Goal: Information Seeking & Learning: Learn about a topic

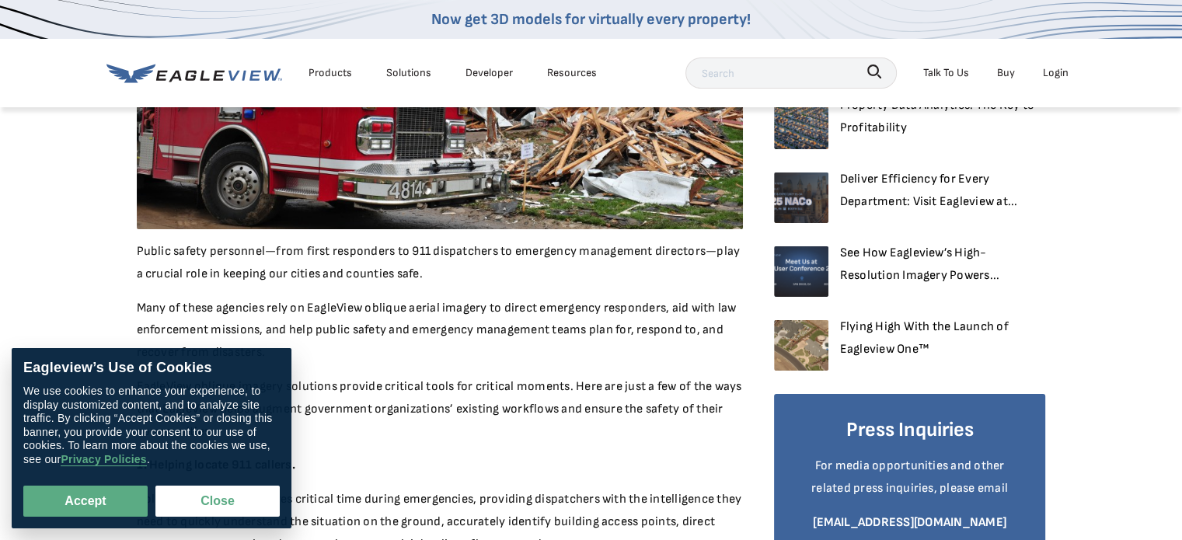
scroll to position [622, 0]
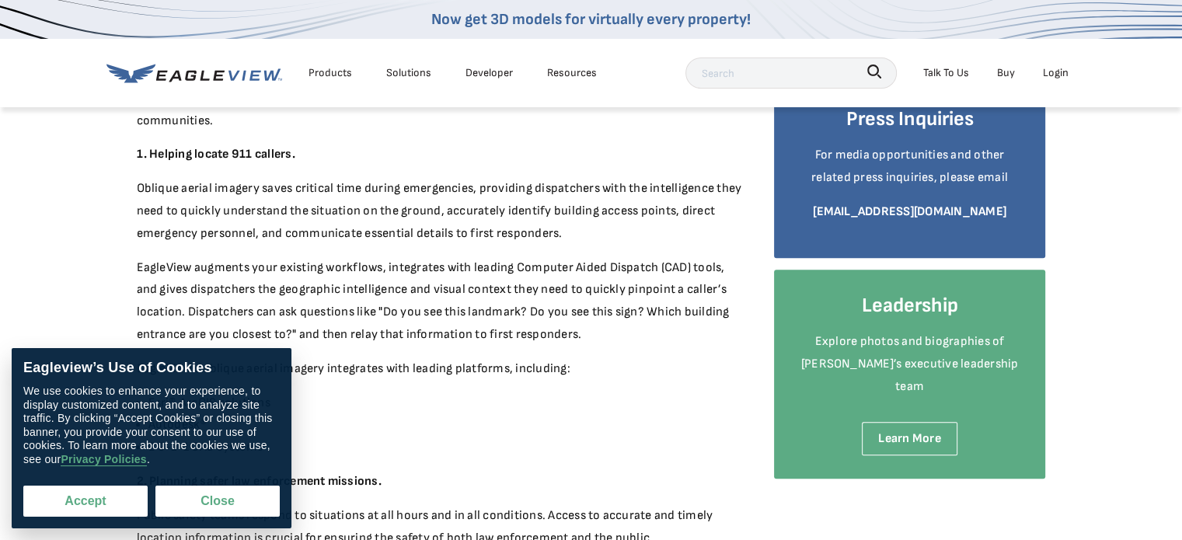
click at [130, 498] on button "Accept" at bounding box center [85, 501] width 124 height 31
checkbox input "true"
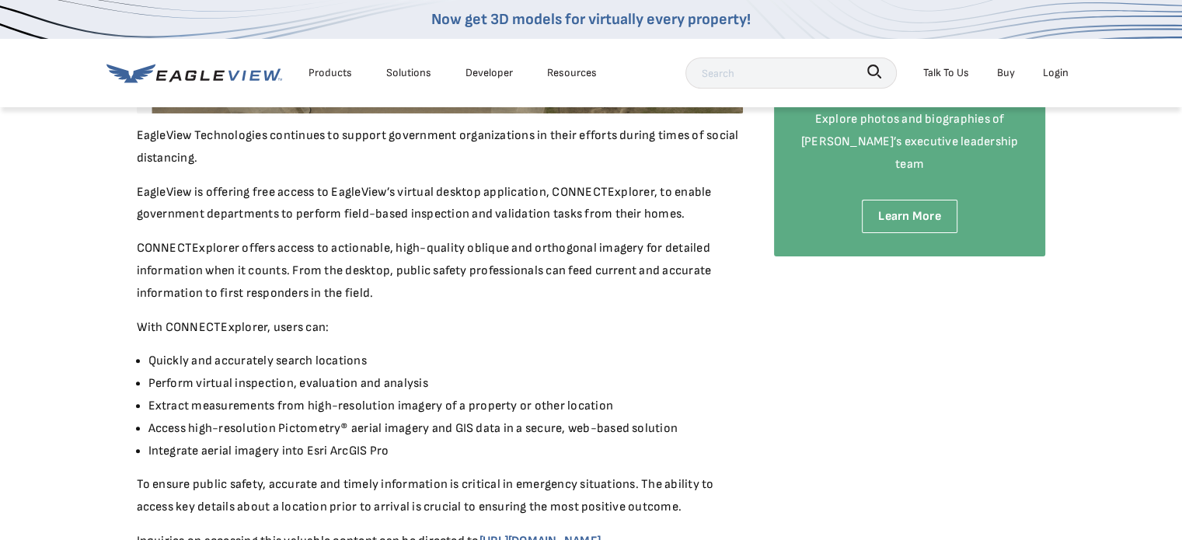
scroll to position [466, 0]
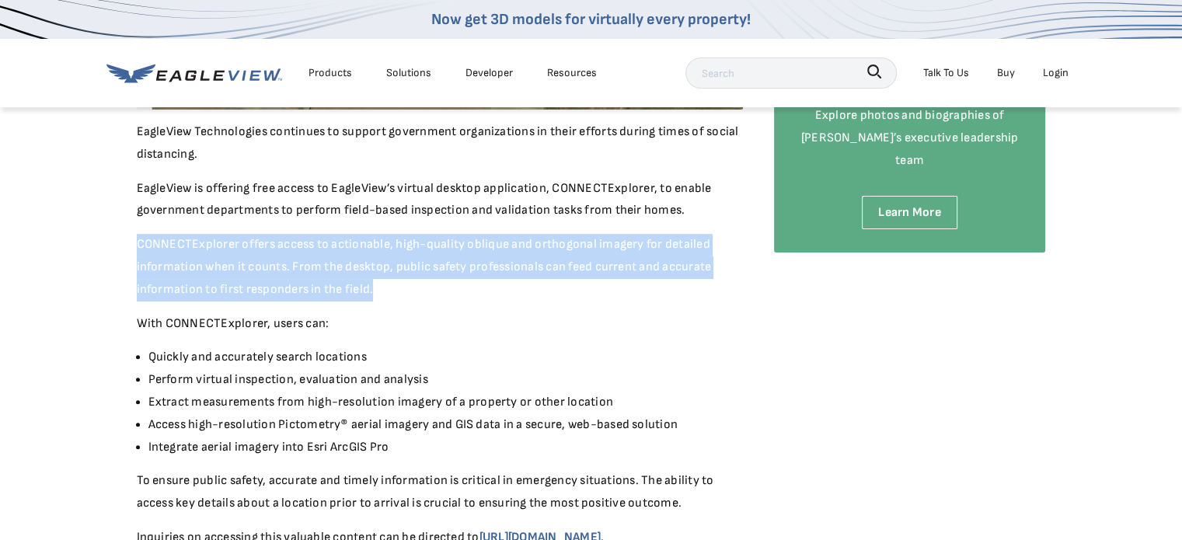
drag, startPoint x: 429, startPoint y: 284, endPoint x: 130, endPoint y: 233, distance: 303.5
click at [130, 233] on div "April 20, 2020 EagleView Offers Free Access of CONNECTExplorer™ to Support Loca…" at bounding box center [591, 124] width 932 height 968
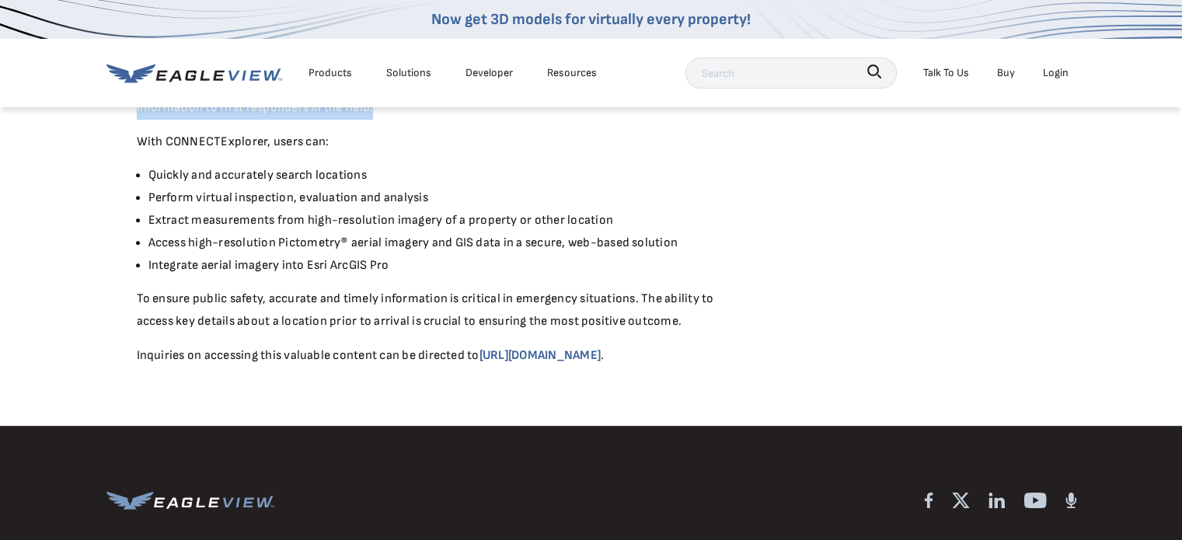
scroll to position [622, 0]
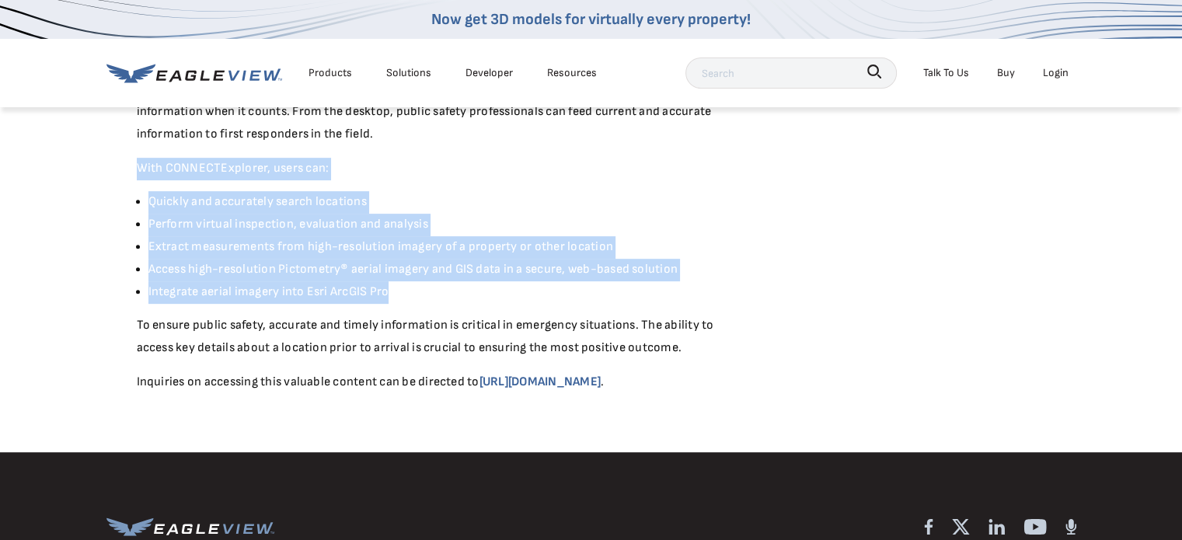
drag, startPoint x: 407, startPoint y: 288, endPoint x: 124, endPoint y: 160, distance: 311.2
click at [456, 208] on li "Quickly and accurately search locations" at bounding box center [445, 202] width 594 height 23
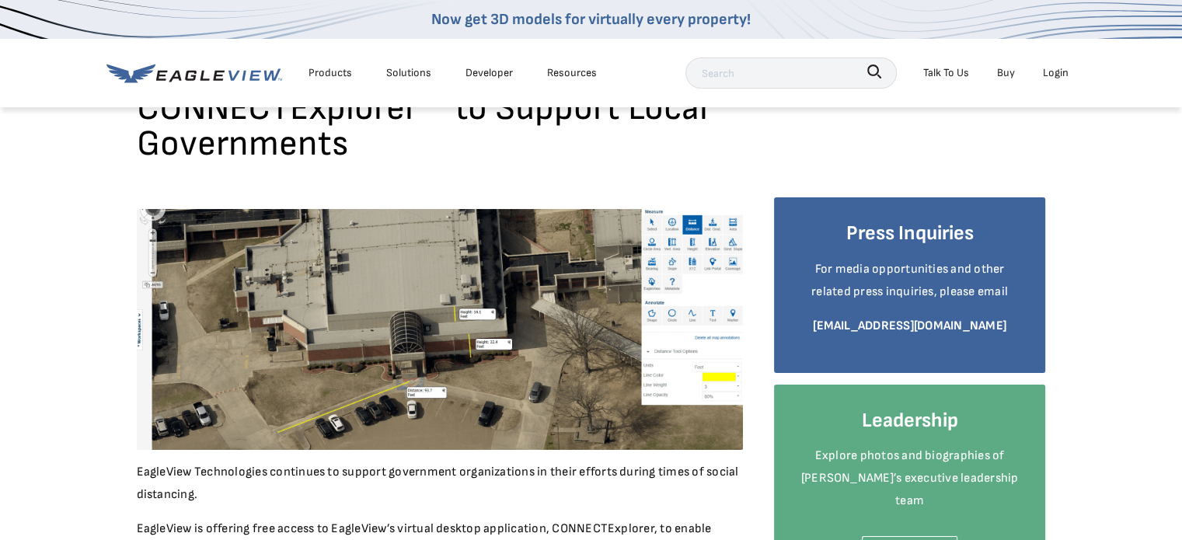
scroll to position [78, 0]
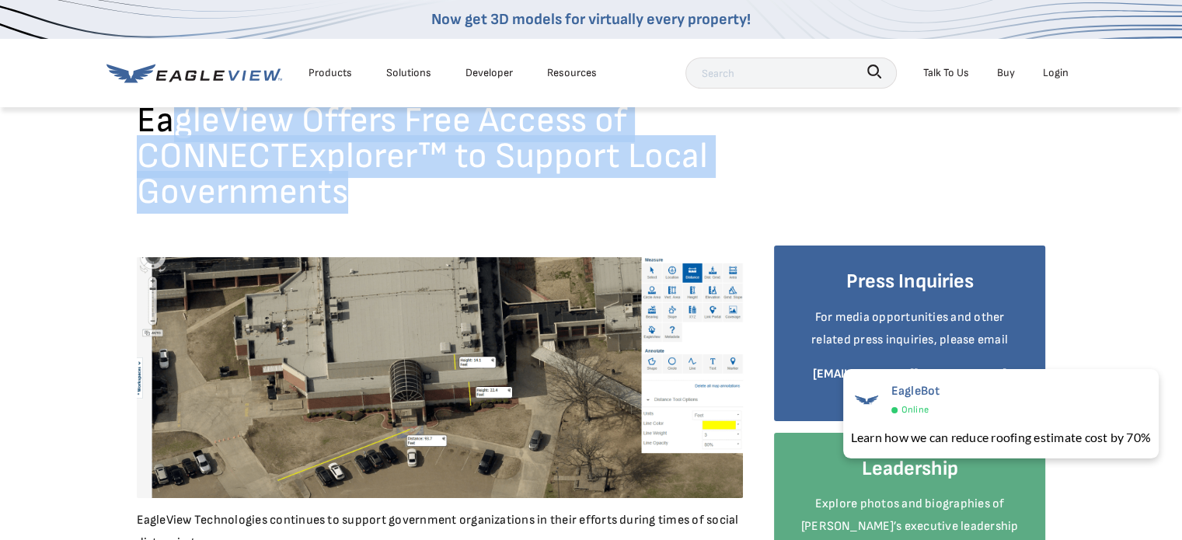
drag, startPoint x: 377, startPoint y: 183, endPoint x: 176, endPoint y: 132, distance: 207.6
click at [176, 132] on h1 "EagleView Offers Free Access of CONNECTExplorer™ to Support Local Governments" at bounding box center [440, 162] width 606 height 119
click at [148, 178] on h1 "EagleView Offers Free Access of CONNECTExplorer™ to Support Local Governments" at bounding box center [440, 162] width 606 height 119
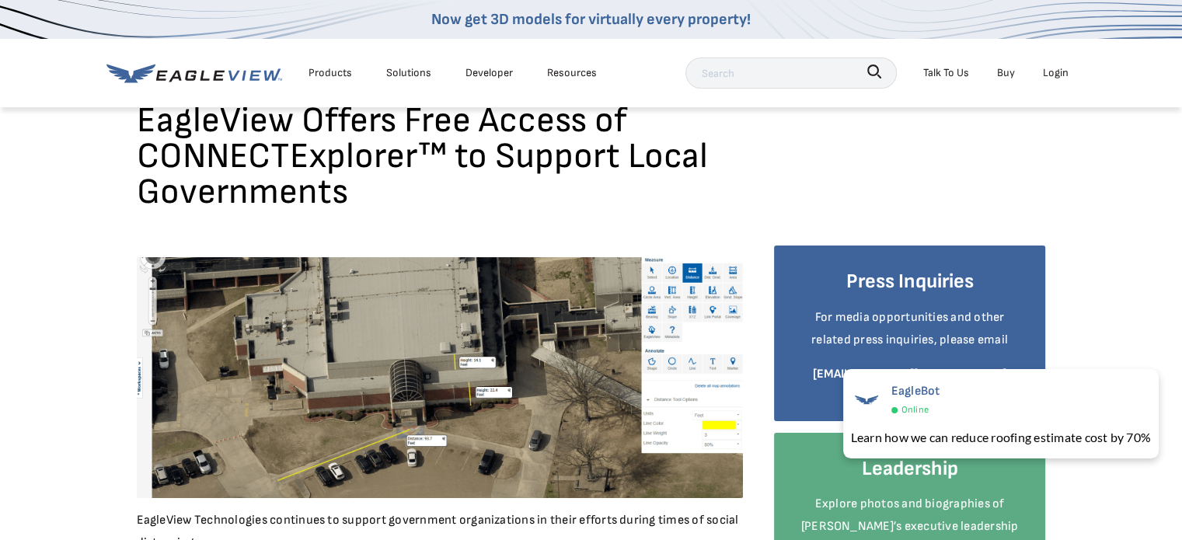
click at [323, 74] on div "Products" at bounding box center [330, 72] width 44 height 19
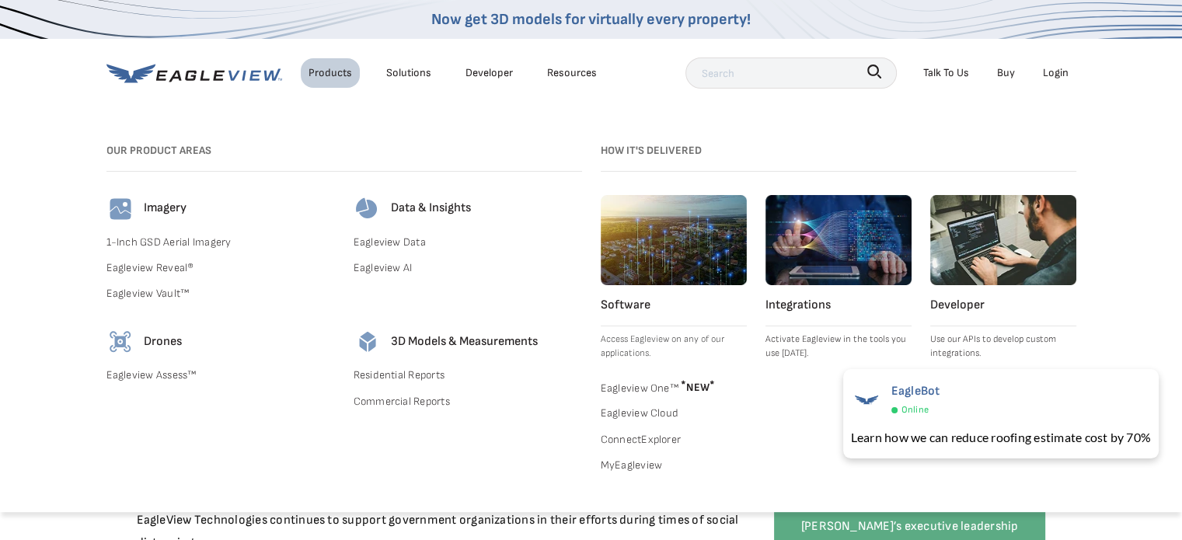
click at [190, 236] on link "1-Inch GSD Aerial Imagery" at bounding box center [220, 241] width 228 height 19
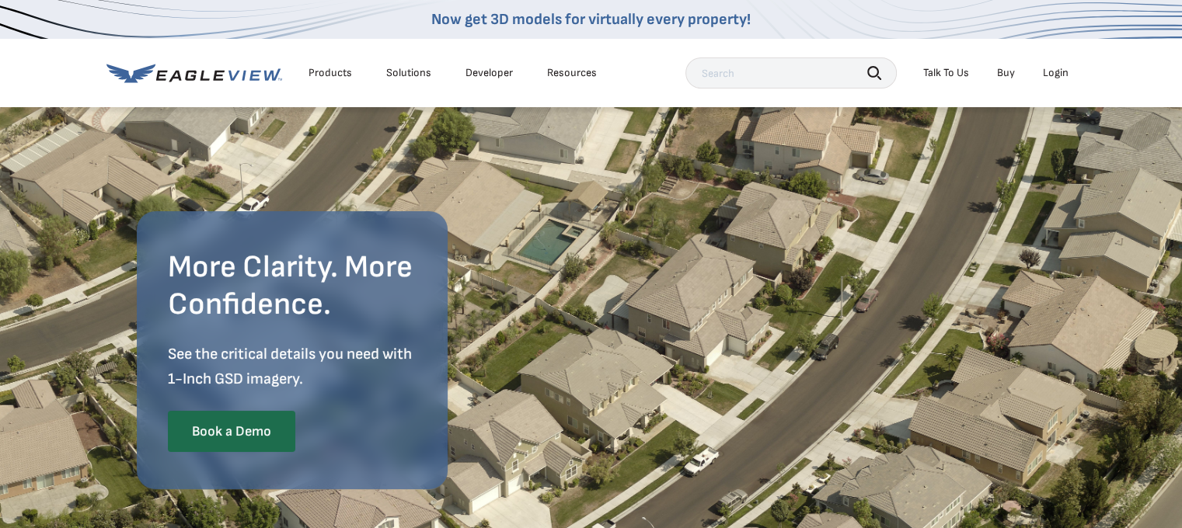
click at [652, 56] on div "Products Solutions Developer Resources Search Talk To Us Buy Login" at bounding box center [591, 73] width 970 height 68
